Goal: Task Accomplishment & Management: Manage account settings

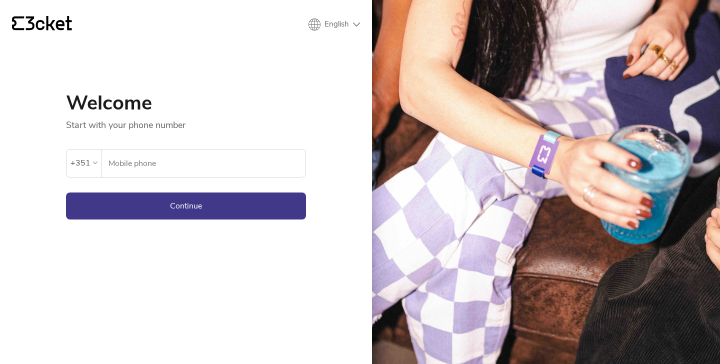
click at [187, 156] on input "Mobile phone" at bounding box center [206, 162] width 197 height 27
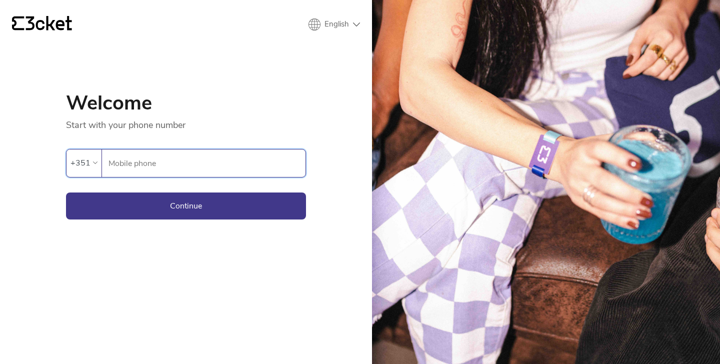
type input "913460893"
click at [151, 211] on button "Continue" at bounding box center [186, 205] width 240 height 27
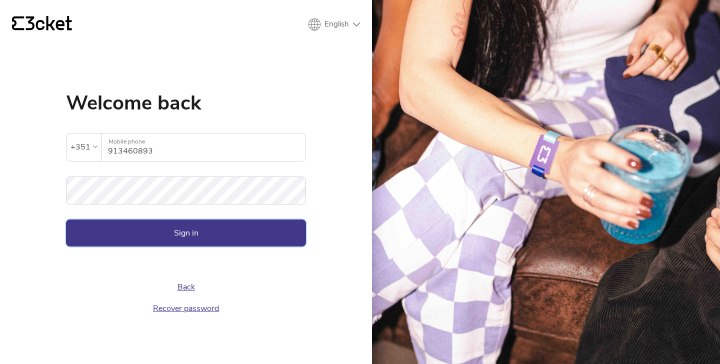
click at [131, 228] on button "Sign in" at bounding box center [186, 232] width 240 height 27
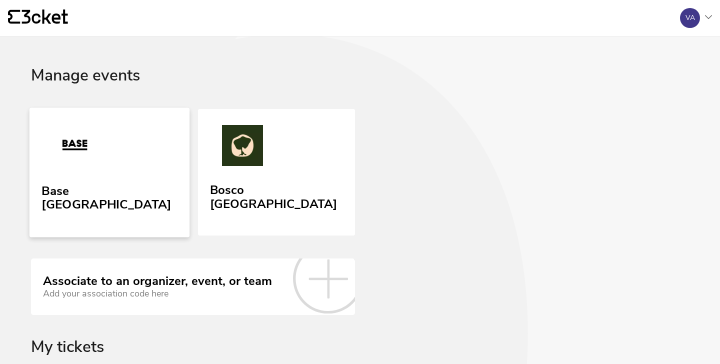
click at [120, 195] on link "Base Porto" at bounding box center [109, 171] width 160 height 129
